Goal: Find specific page/section: Find specific page/section

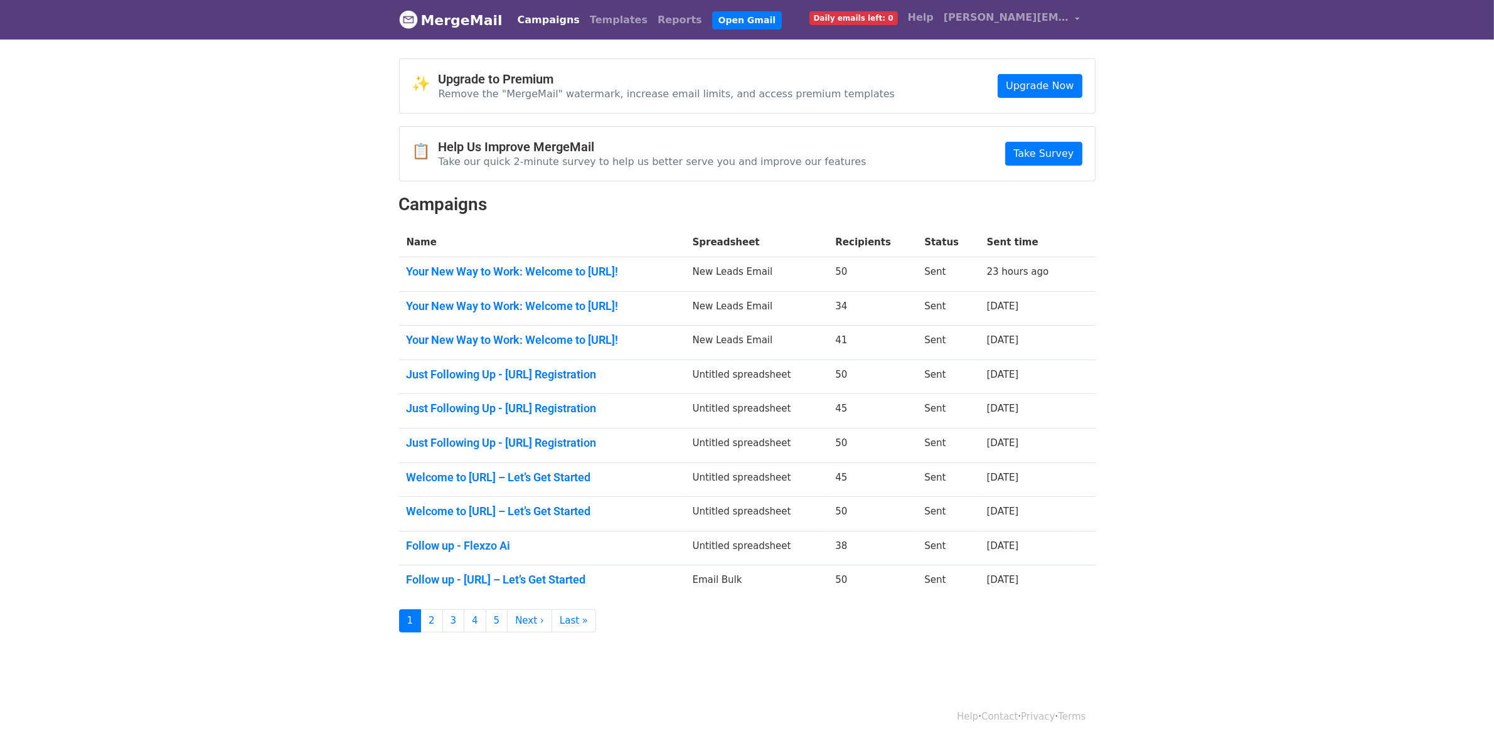
click at [541, 19] on link "Campaigns" at bounding box center [549, 20] width 72 height 25
click at [544, 26] on link "Campaigns" at bounding box center [549, 20] width 72 height 25
click at [521, 21] on link "Campaigns" at bounding box center [549, 20] width 72 height 25
click at [544, 22] on link "Campaigns" at bounding box center [549, 20] width 72 height 25
click at [523, 21] on link "Campaigns" at bounding box center [549, 20] width 72 height 25
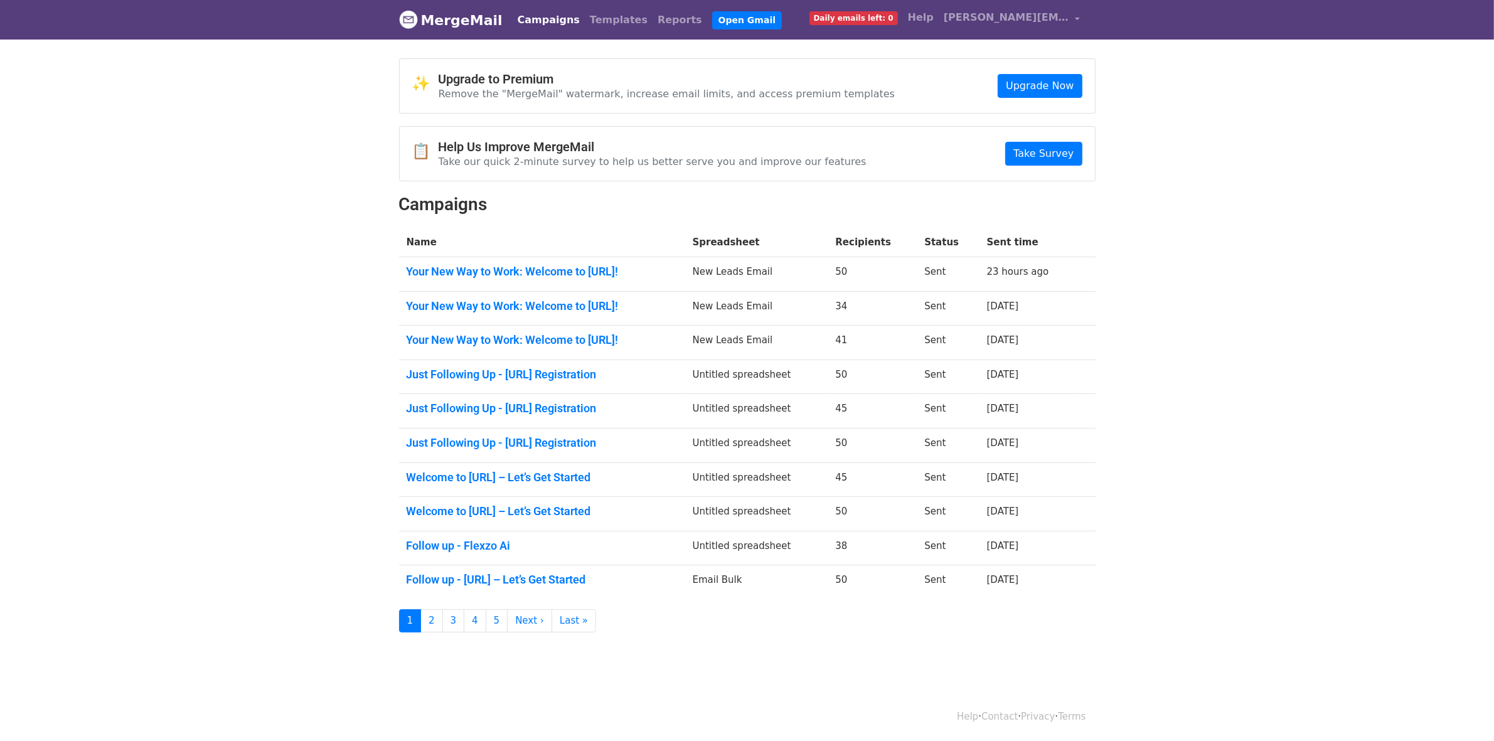
click at [540, 23] on link "Campaigns" at bounding box center [549, 20] width 72 height 25
click at [525, 33] on nav "MergeMail Campaigns Templates Reports Open Gmail Daily emails left: 0 Help [PER…" at bounding box center [747, 20] width 697 height 40
click at [532, 24] on link "Campaigns" at bounding box center [549, 20] width 72 height 25
click at [548, 21] on link "Campaigns" at bounding box center [549, 20] width 72 height 25
click at [523, 14] on link "Campaigns" at bounding box center [549, 20] width 72 height 25
